Goal: Task Accomplishment & Management: Manage account settings

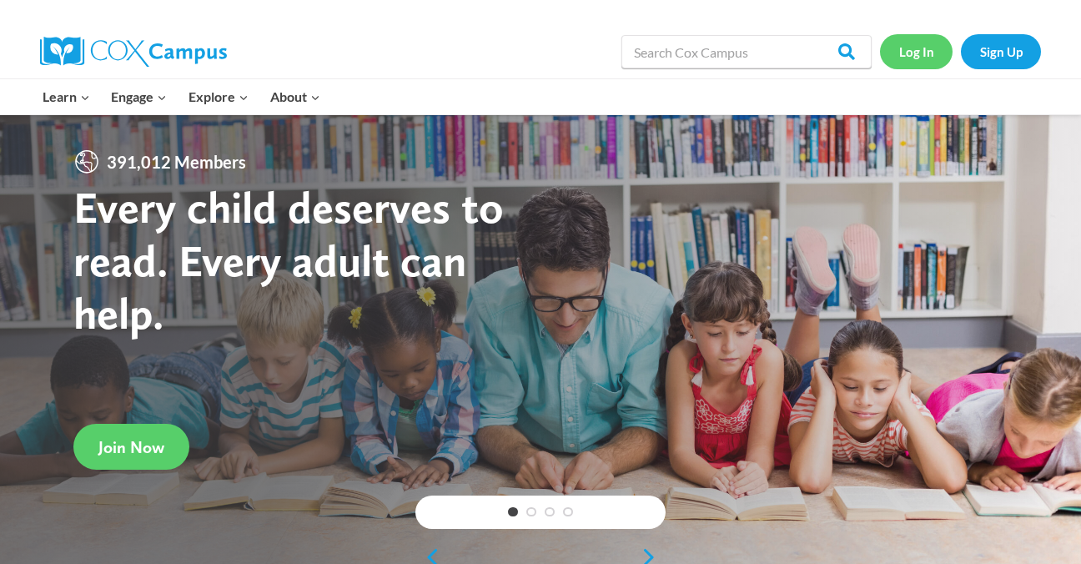
click at [913, 54] on link "Log In" at bounding box center [916, 51] width 73 height 34
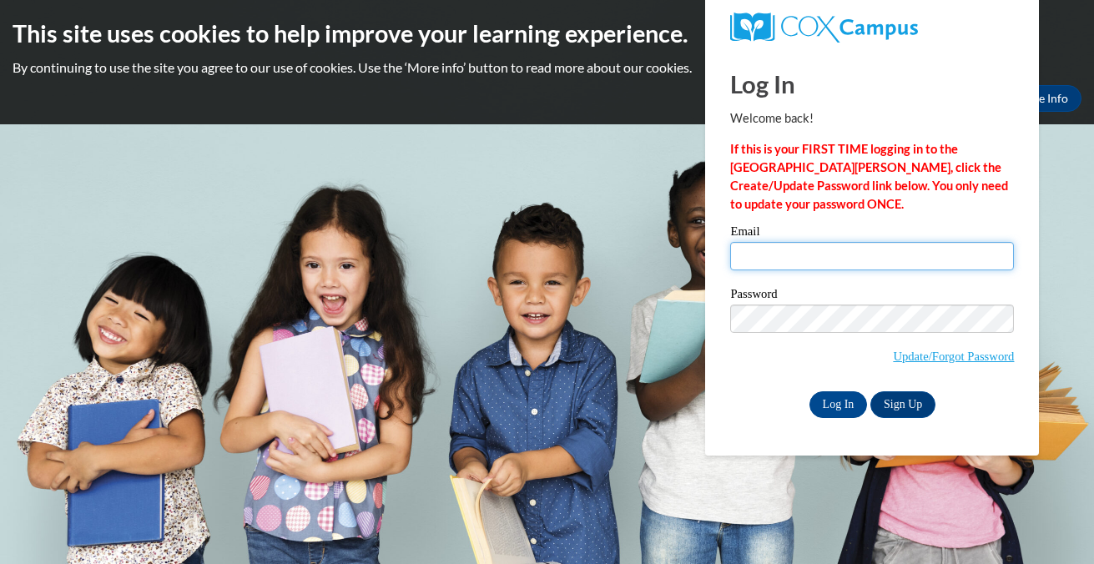
click at [810, 254] on input "Email" at bounding box center [872, 256] width 284 height 28
type input "[EMAIL_ADDRESS][DOMAIN_NAME]"
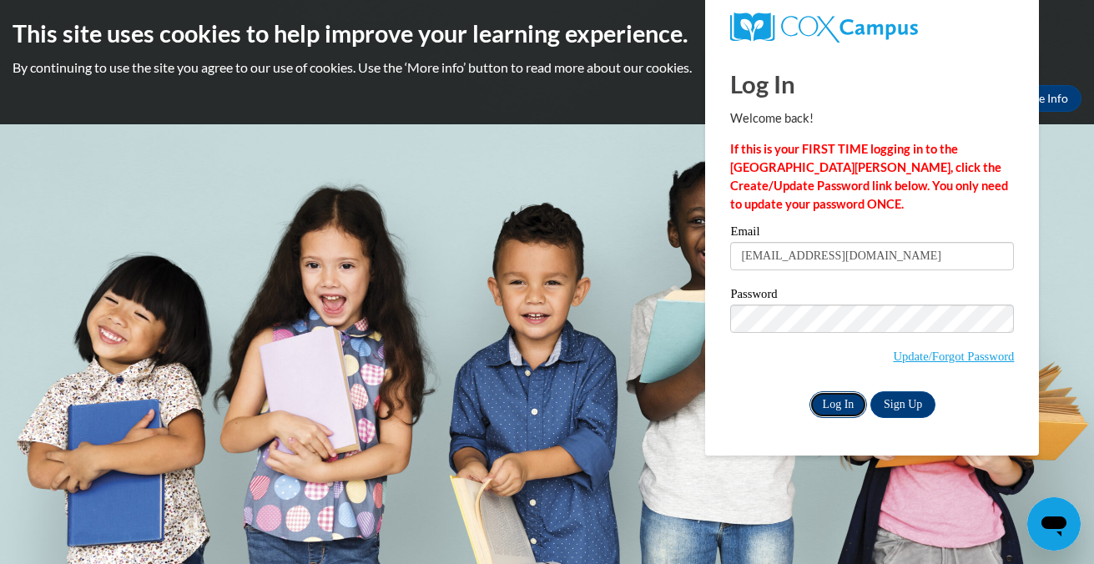
click at [841, 401] on input "Log In" at bounding box center [838, 404] width 58 height 27
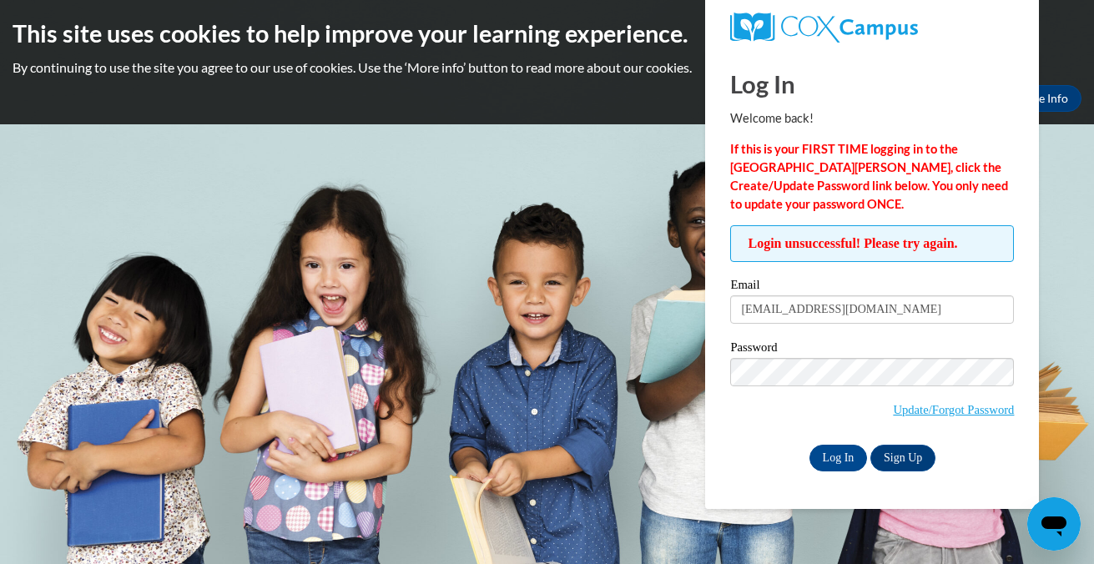
click at [581, 189] on body "This site uses cookies to help improve your learning experience. By continuing …" at bounding box center [547, 282] width 1094 height 564
